Goal: Find specific page/section: Find specific page/section

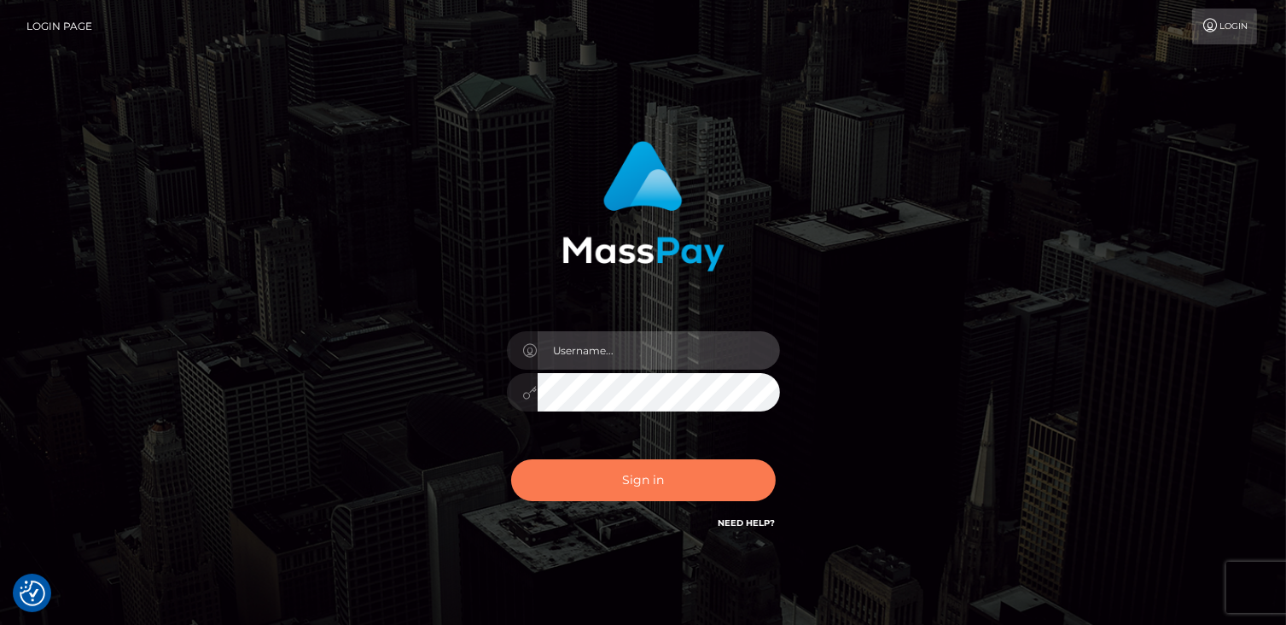
type input "catalinad"
click at [615, 492] on button "Sign in" at bounding box center [643, 480] width 265 height 42
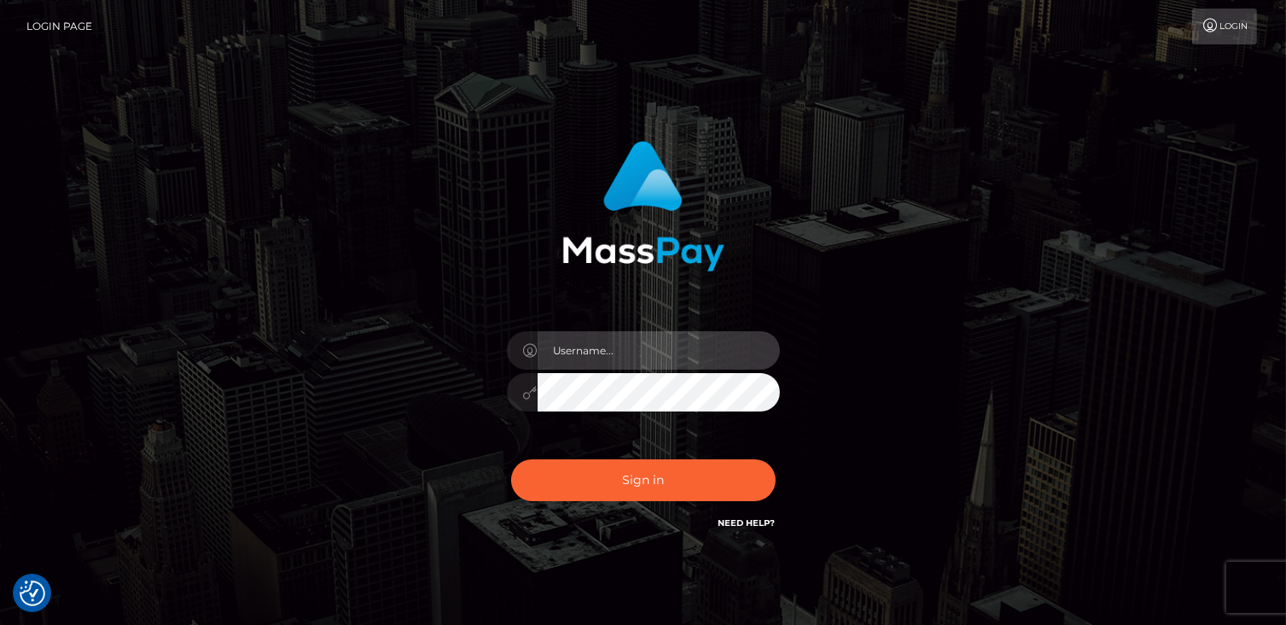
type input "catalinad"
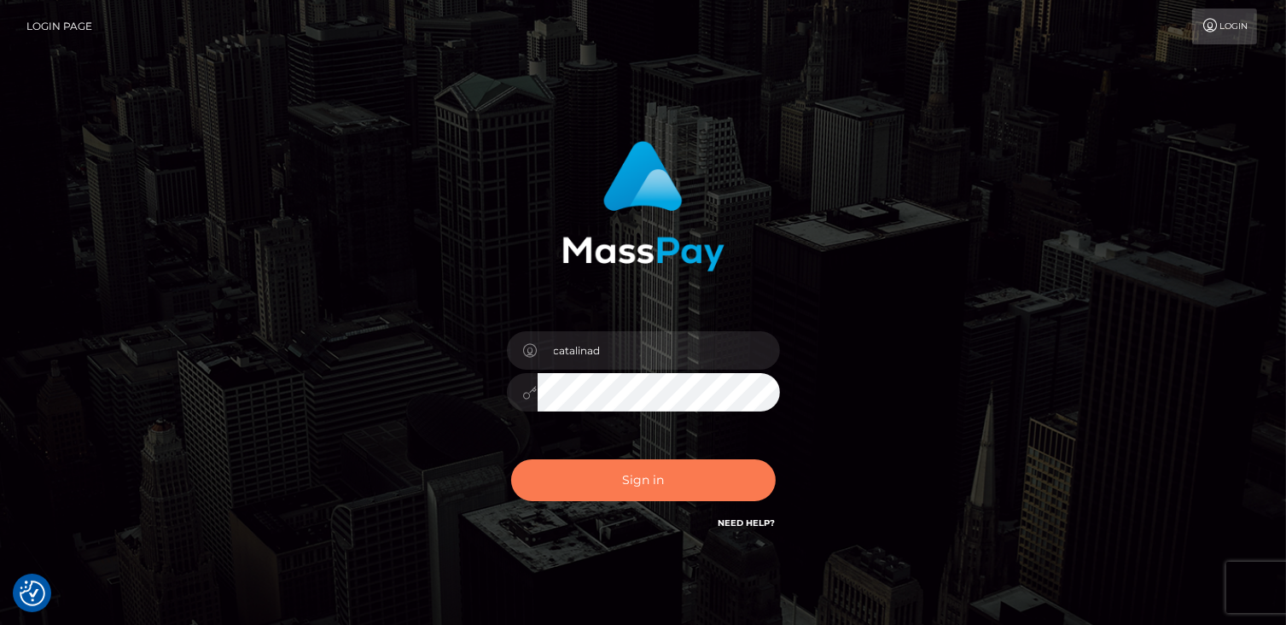
drag, startPoint x: 580, startPoint y: 506, endPoint x: 597, endPoint y: 491, distance: 23.6
click at [580, 506] on div "Sign in Need Help?" at bounding box center [643, 487] width 299 height 76
click at [601, 485] on button "Sign in" at bounding box center [643, 480] width 265 height 42
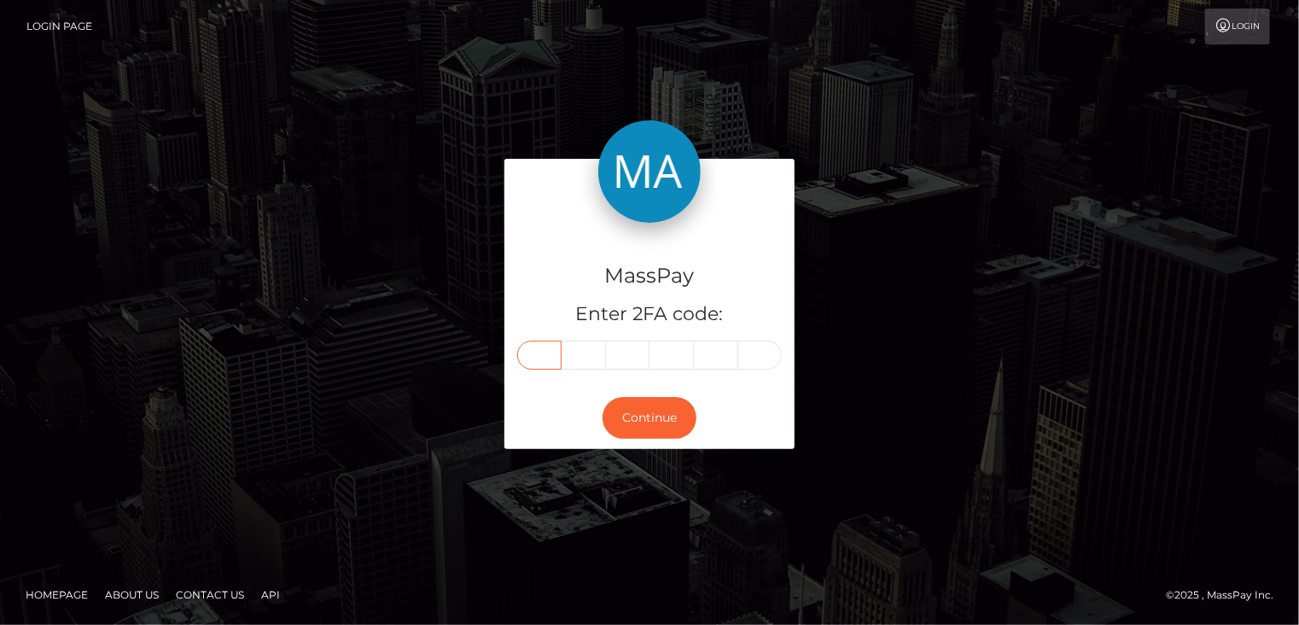
click at [534, 349] on input "text" at bounding box center [539, 355] width 44 height 29
type input "7"
type input "0"
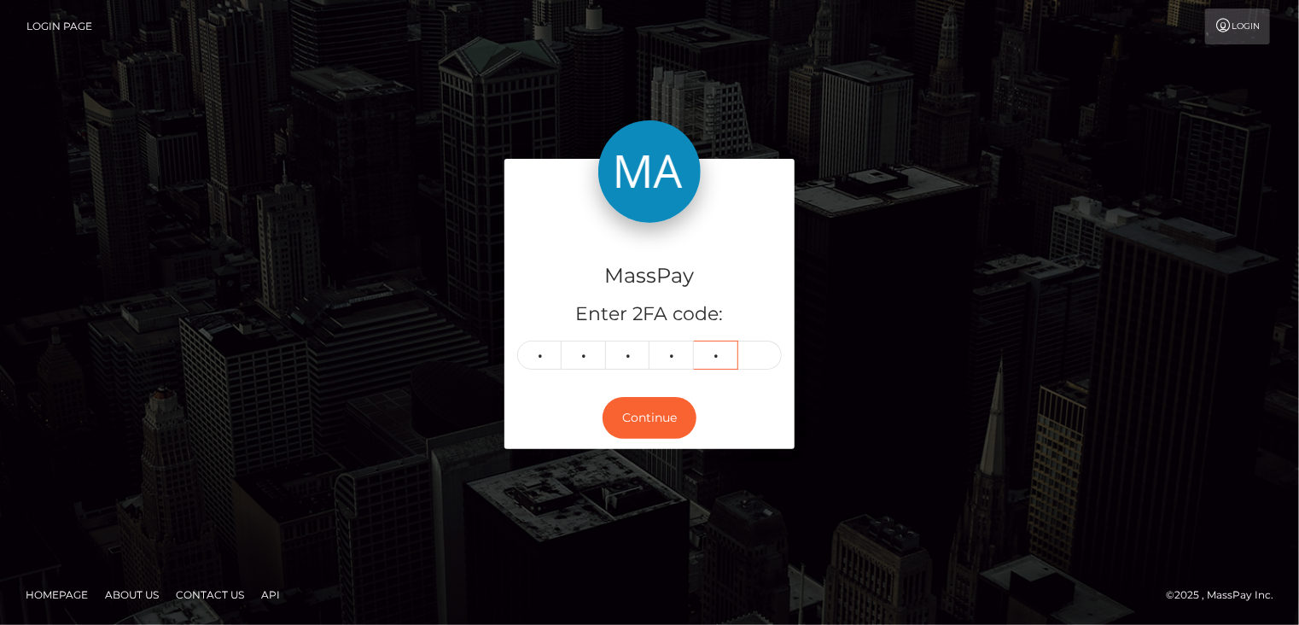
type input "6"
type input "5"
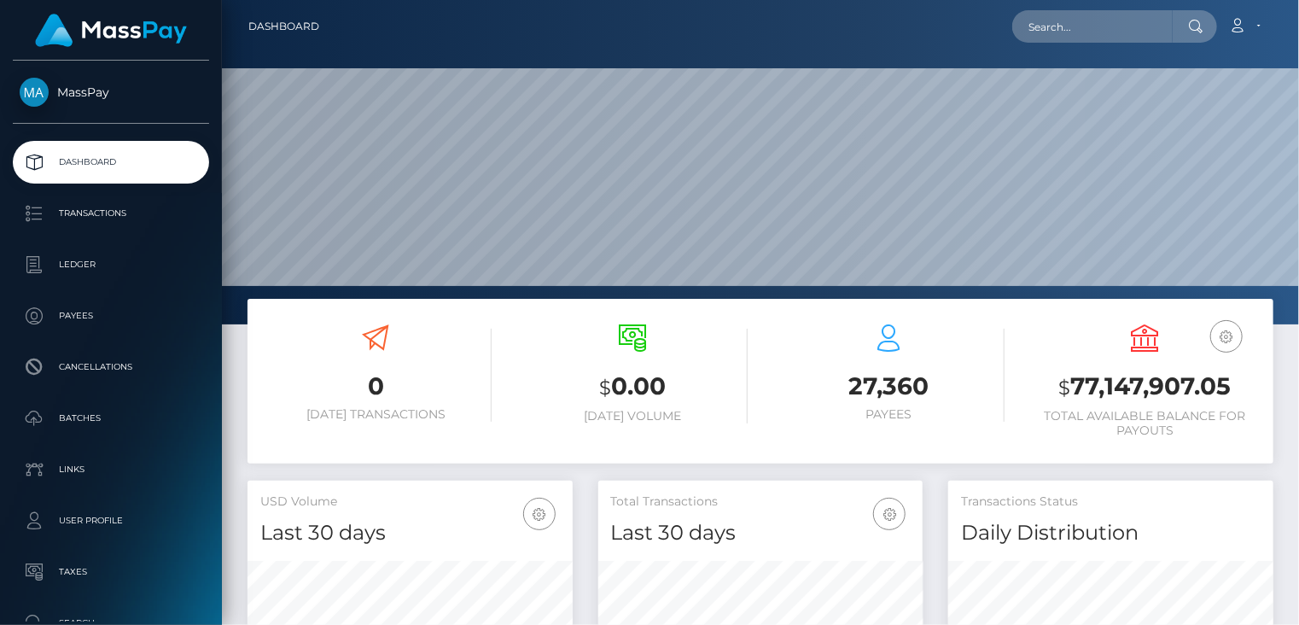
scroll to position [302, 324]
click at [1107, 26] on input "text" at bounding box center [1092, 26] width 160 height 32
paste input "32354"
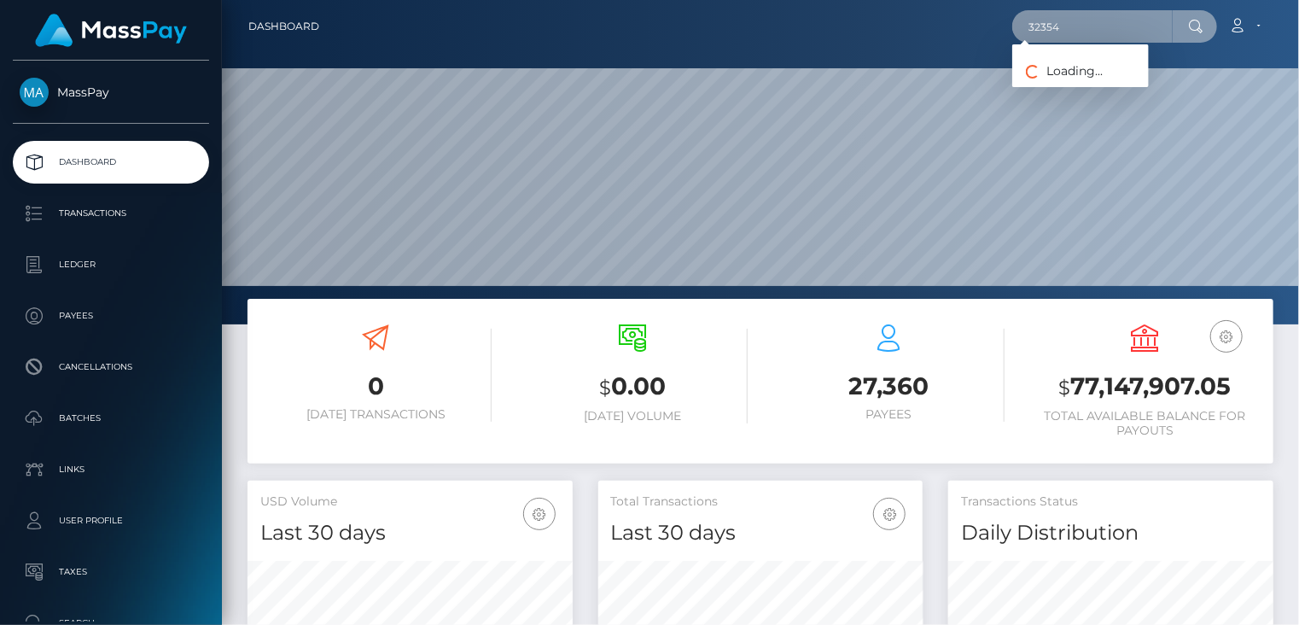
type input "32354"
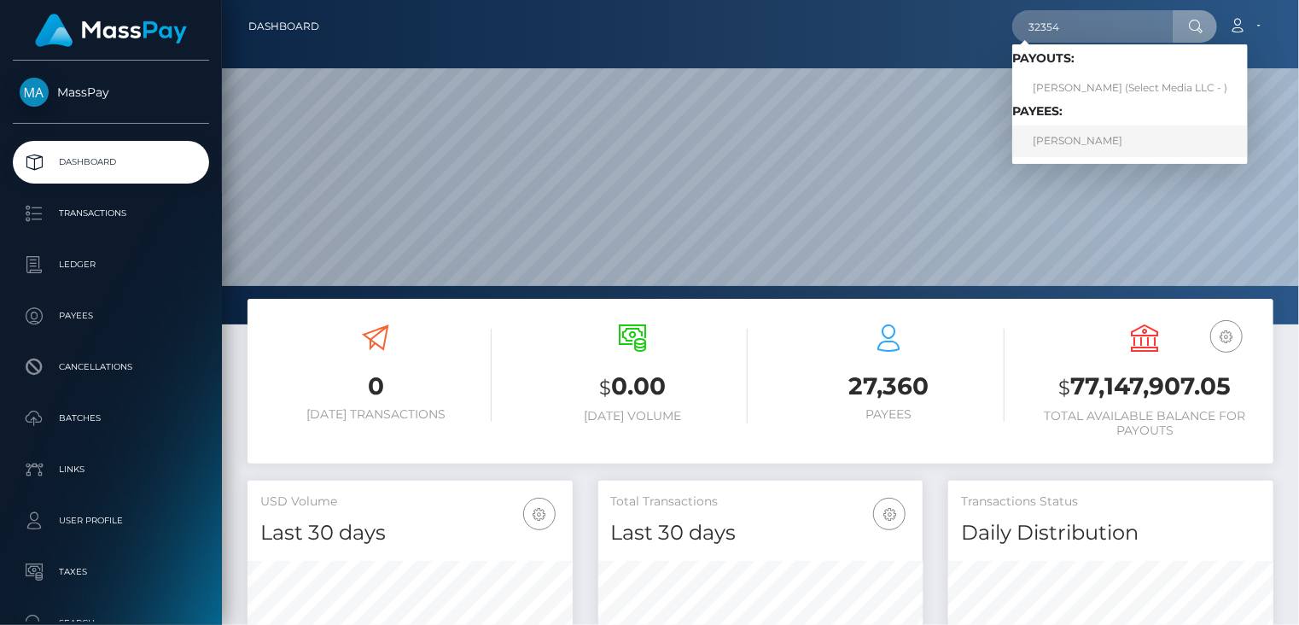
click at [1100, 148] on link "Angel Ventura" at bounding box center [1130, 141] width 236 height 32
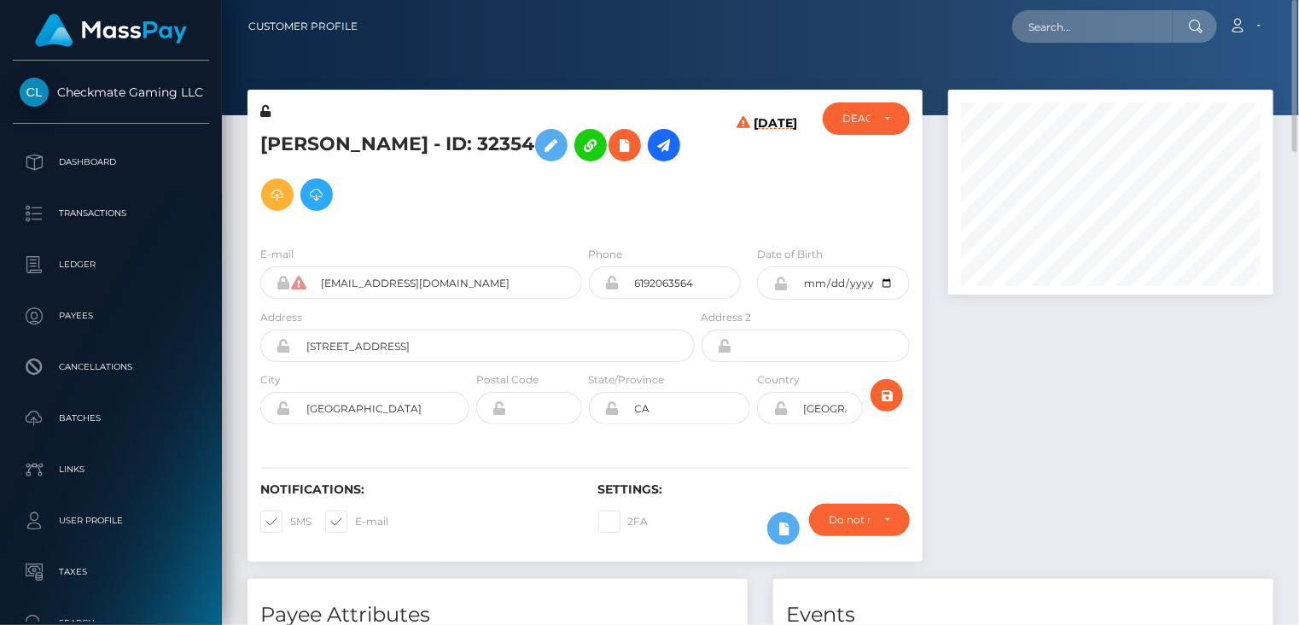
click at [428, 154] on h5 "Angel Ventura - ID: 32354" at bounding box center [472, 169] width 425 height 99
click at [428, 152] on h5 "Angel Ventura - ID: 32354" at bounding box center [472, 169] width 425 height 99
copy h5 "Angel Ventura - ID: 32354"
